Goal: Navigation & Orientation: Find specific page/section

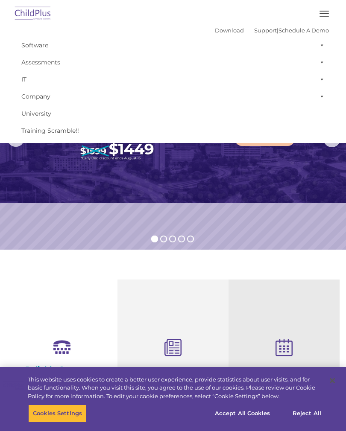
select select "MEDIUM"
click at [322, 17] on button "button" at bounding box center [324, 14] width 18 height 14
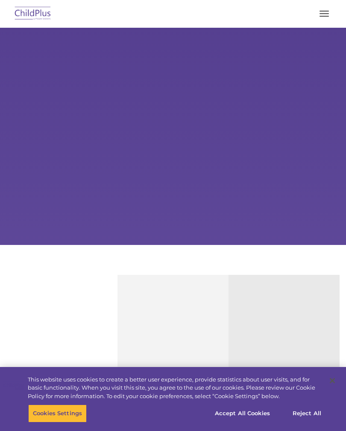
type input ""
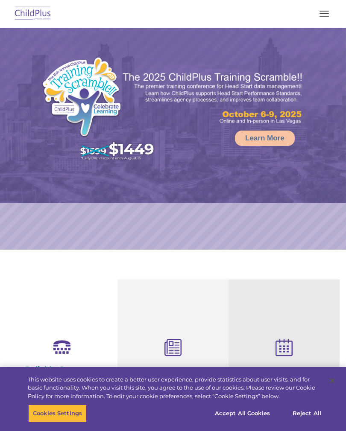
select select "MEDIUM"
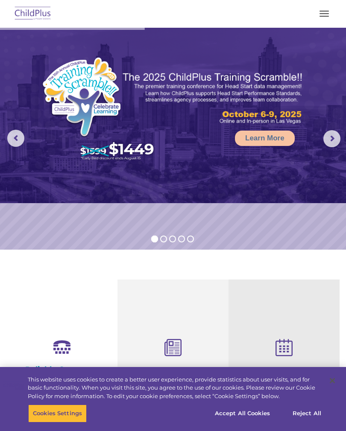
click at [323, 19] on button "button" at bounding box center [324, 14] width 18 height 14
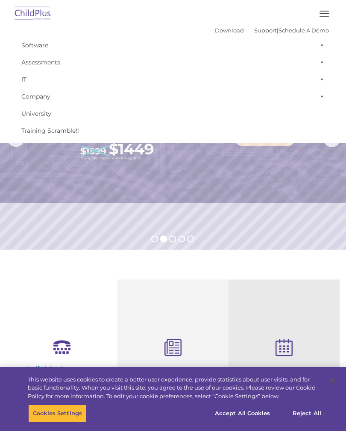
click at [316, 55] on span at bounding box center [320, 62] width 9 height 17
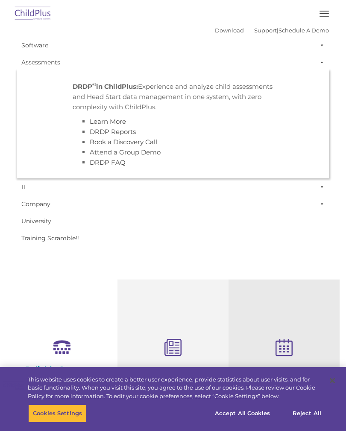
click at [324, 49] on span at bounding box center [320, 45] width 9 height 17
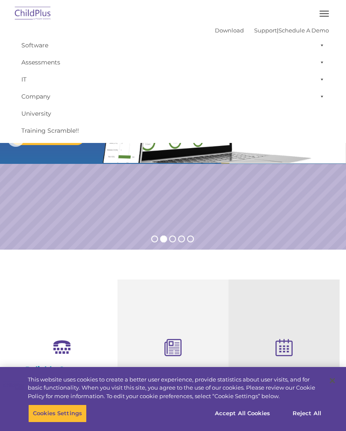
click at [324, 20] on button "button" at bounding box center [324, 14] width 18 height 14
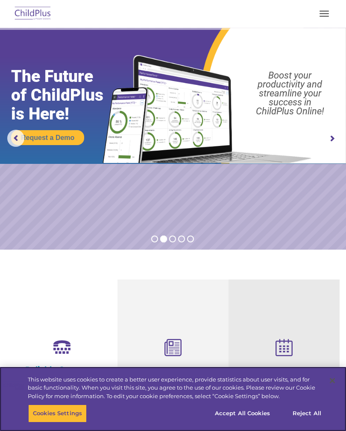
click at [246, 411] on button "Accept All Cookies" at bounding box center [242, 414] width 64 height 18
